Goal: Task Accomplishment & Management: Use online tool/utility

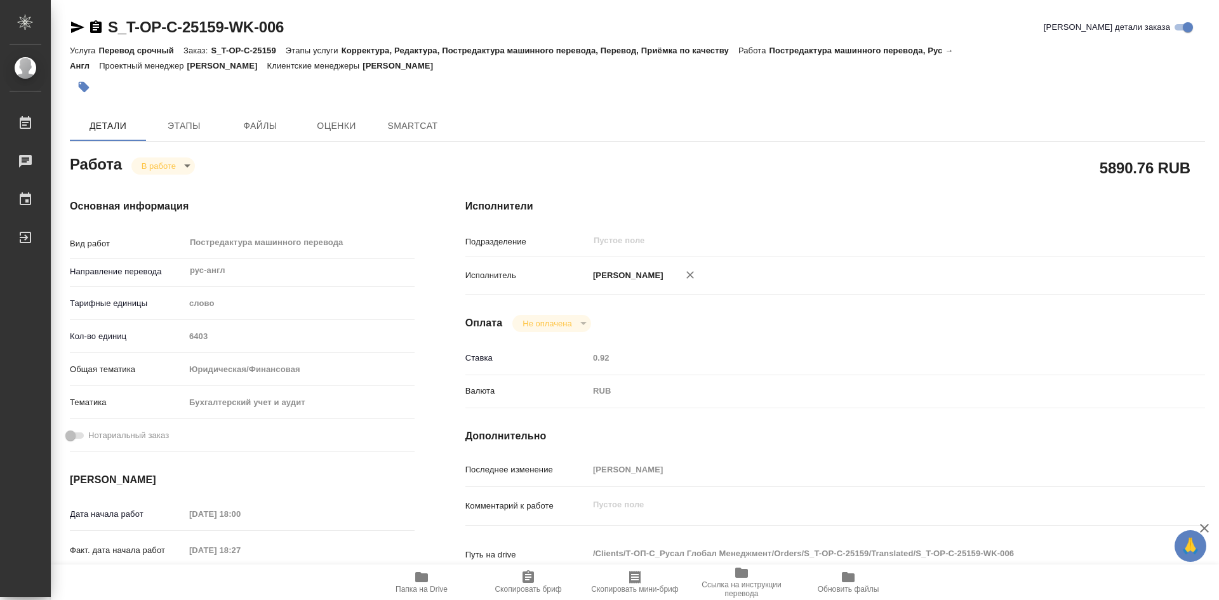
type textarea "x"
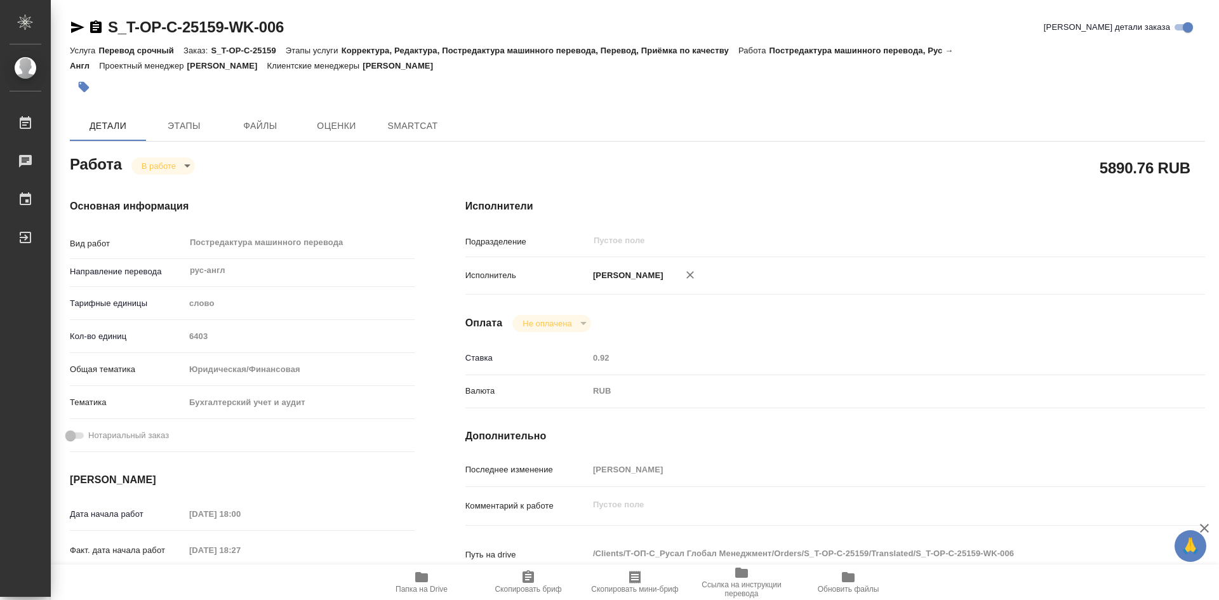
type textarea "x"
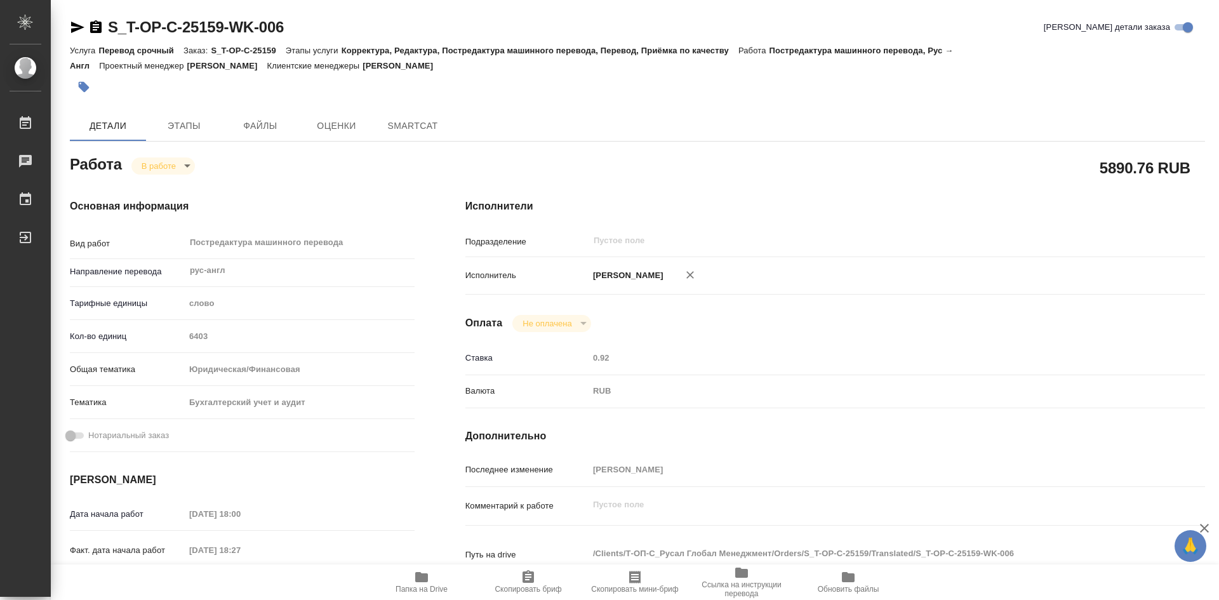
type textarea "x"
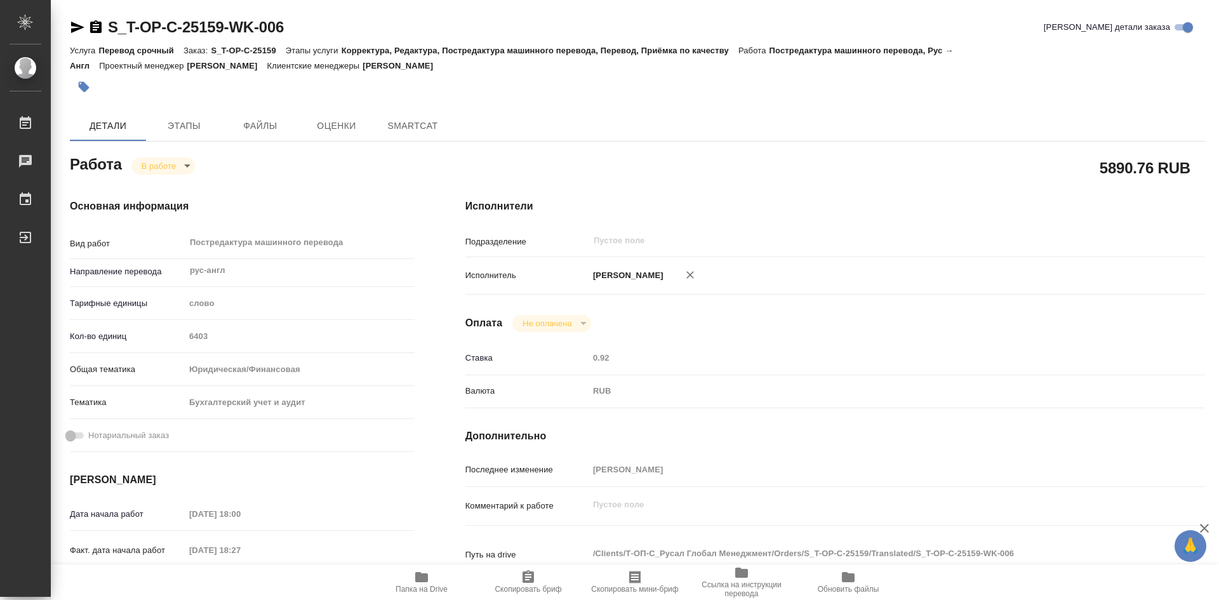
type textarea "x"
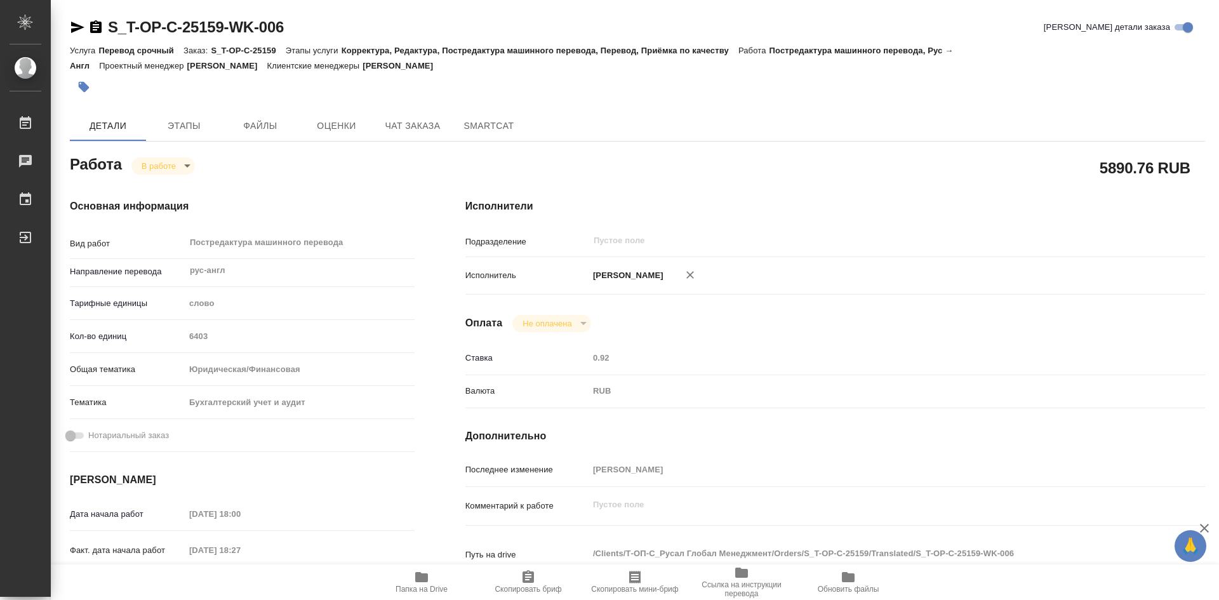
type textarea "x"
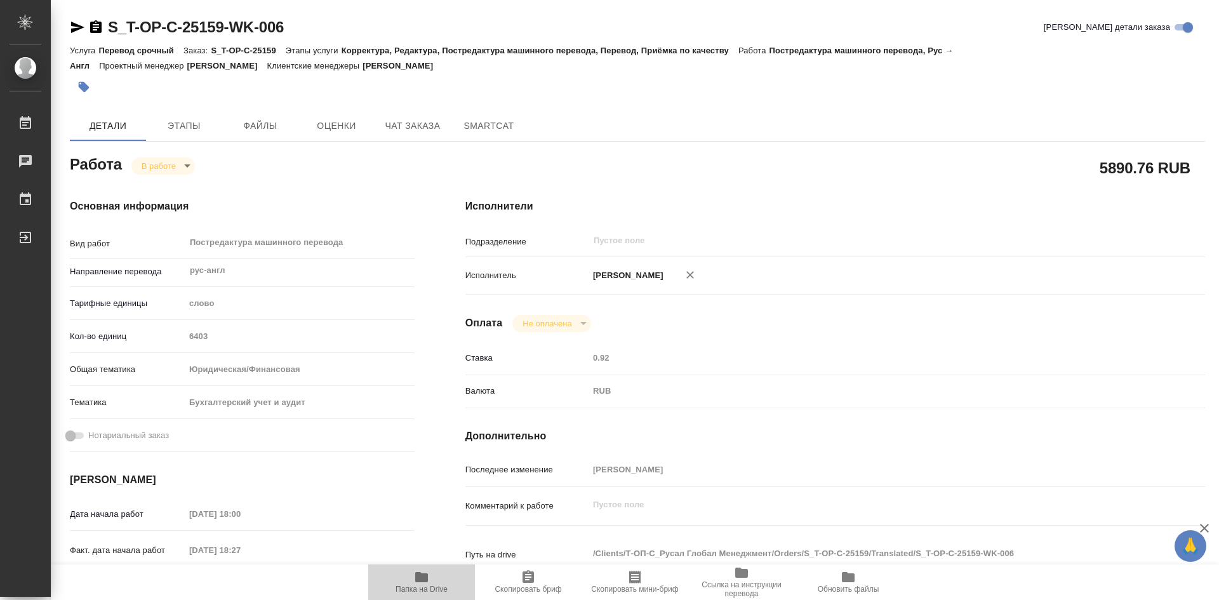
click at [424, 584] on icon "button" at bounding box center [421, 577] width 15 height 15
type textarea "x"
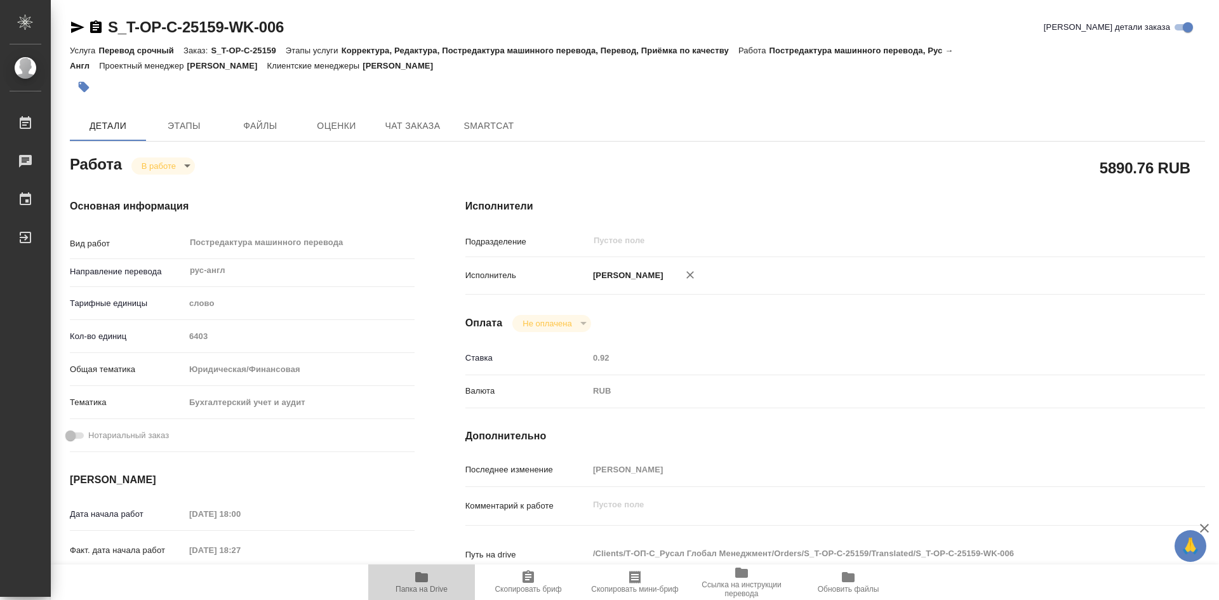
type textarea "x"
